Goal: Information Seeking & Learning: Learn about a topic

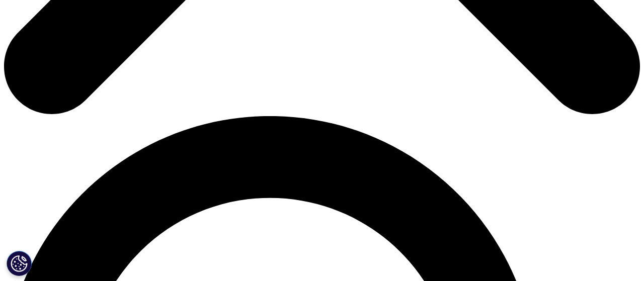
scroll to position [544, 0]
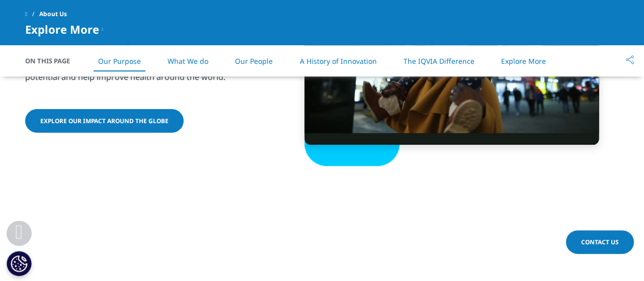
click at [443, 59] on link "The IQVIA Difference" at bounding box center [439, 61] width 71 height 10
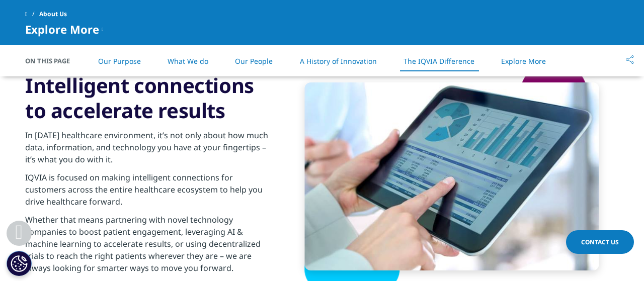
scroll to position [1631, 0]
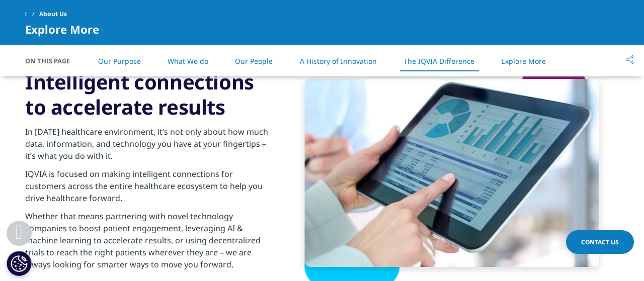
click at [525, 62] on link "Explore More" at bounding box center [523, 61] width 45 height 10
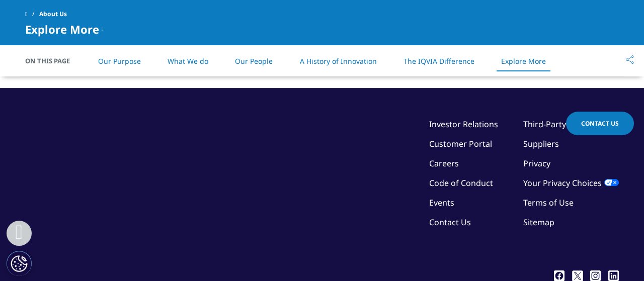
scroll to position [2657, 0]
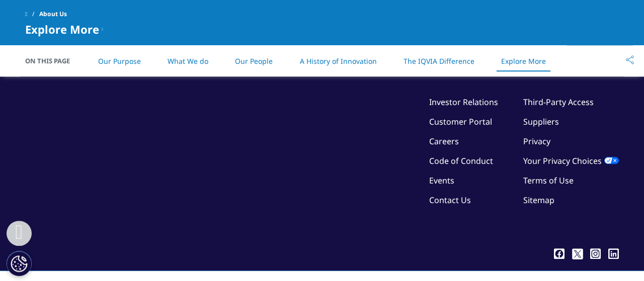
click at [457, 98] on link "Investor Relations" at bounding box center [463, 102] width 69 height 11
